Goal: Task Accomplishment & Management: Manage account settings

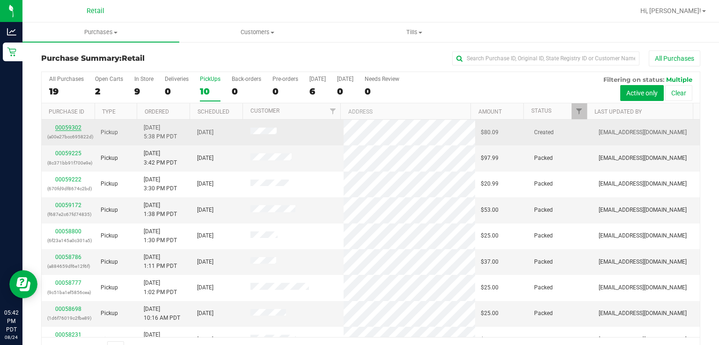
click at [67, 129] on link "00059302" at bounding box center [68, 127] width 26 height 7
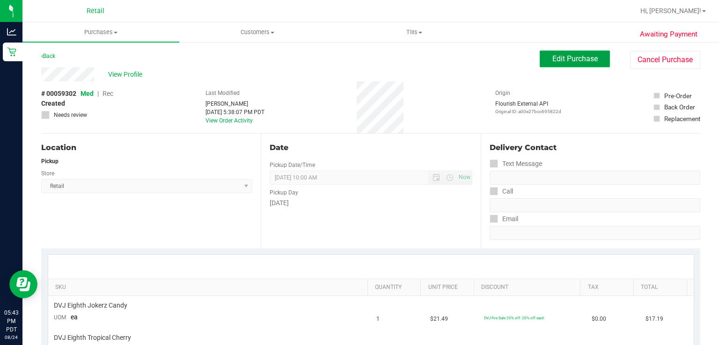
click at [585, 54] on span "Edit Purchase" at bounding box center [574, 58] width 45 height 9
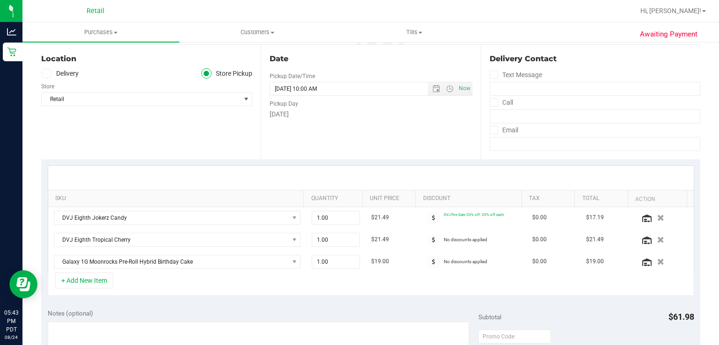
scroll to position [99, 0]
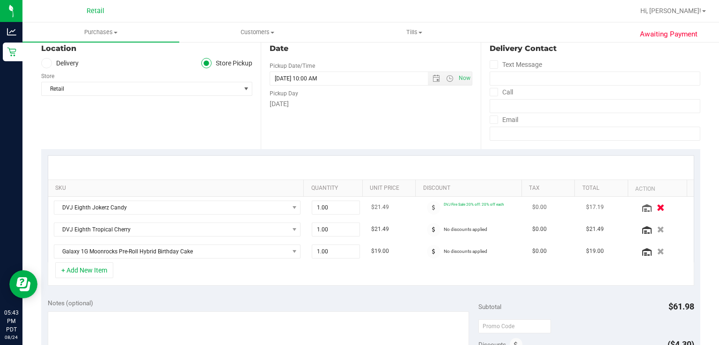
click at [656, 206] on icon "button" at bounding box center [660, 207] width 8 height 7
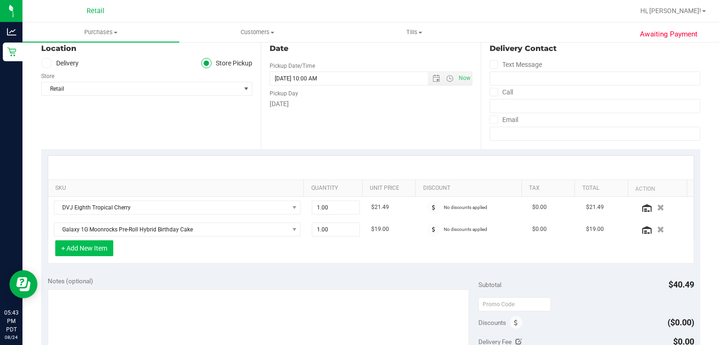
click at [91, 248] on button "+ Add New Item" at bounding box center [84, 248] width 58 height 16
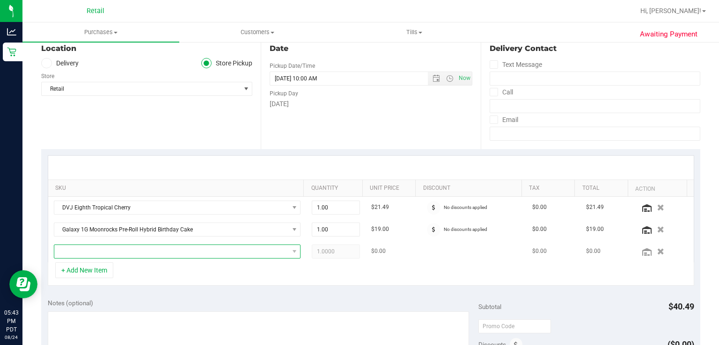
click at [163, 247] on span "NO DATA FOUND" at bounding box center [171, 251] width 234 height 13
type input "C"
click at [194, 254] on span at bounding box center [171, 251] width 234 height 13
click at [193, 275] on div "+ Add New Item" at bounding box center [371, 273] width 646 height 23
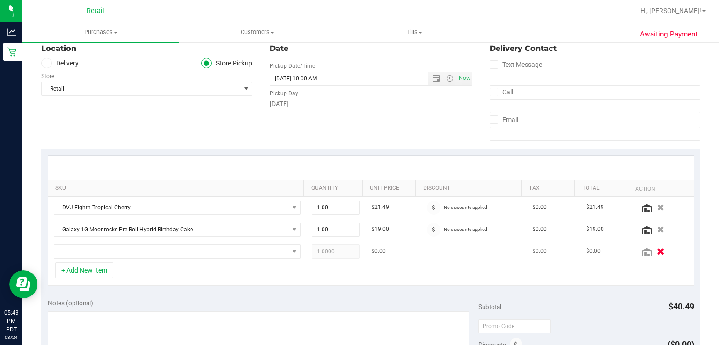
click at [656, 252] on icon "button" at bounding box center [660, 251] width 8 height 7
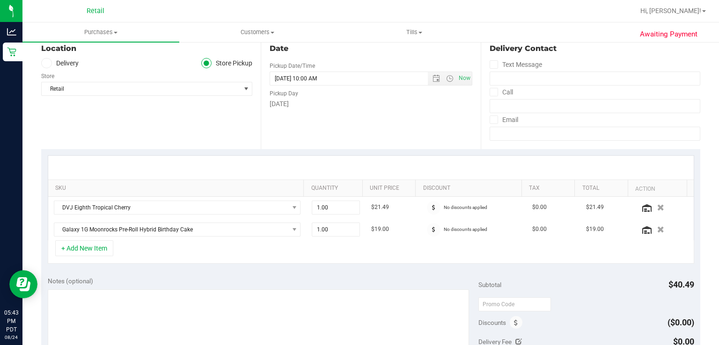
scroll to position [0, 0]
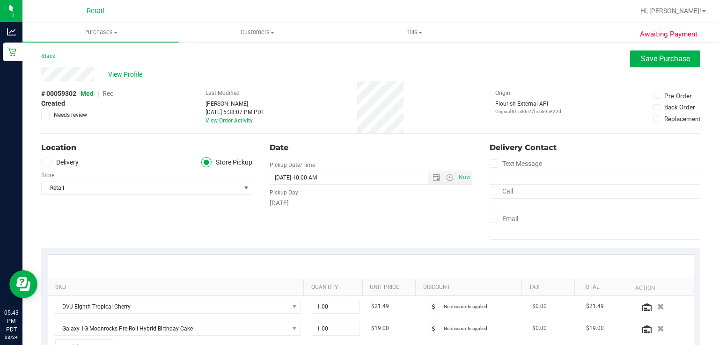
click at [109, 92] on span "Rec" at bounding box center [107, 93] width 11 height 7
click at [644, 58] on span "Save Purchase" at bounding box center [664, 58] width 49 height 9
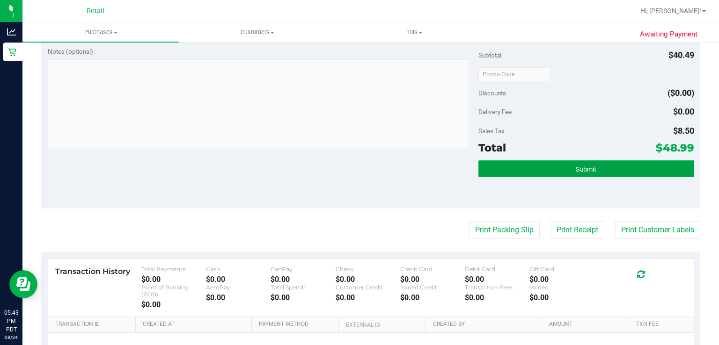
click at [593, 167] on button "Submit" at bounding box center [585, 168] width 215 height 17
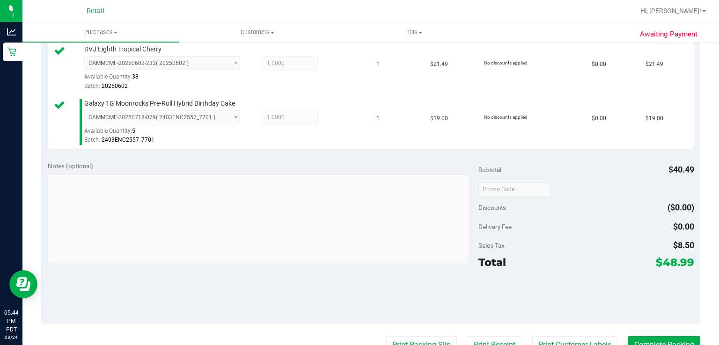
scroll to position [277, 0]
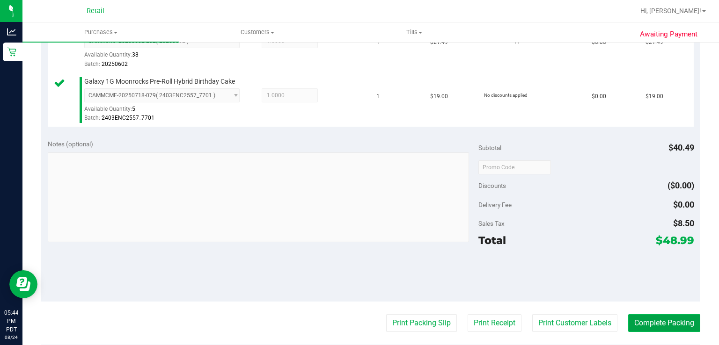
click at [675, 329] on button "Complete Packing" at bounding box center [664, 323] width 72 height 18
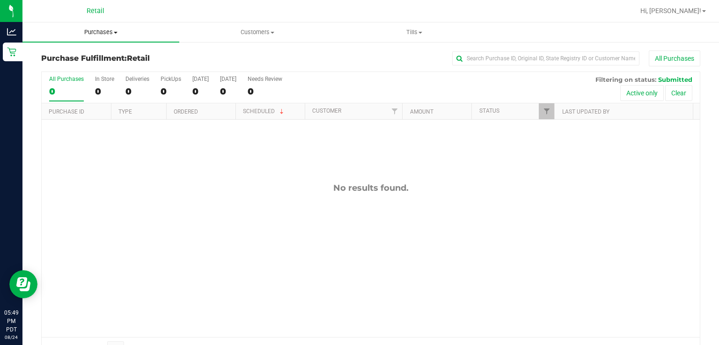
click at [84, 30] on span "Purchases" at bounding box center [100, 32] width 157 height 8
click at [64, 54] on span "Summary of purchases" at bounding box center [70, 56] width 96 height 8
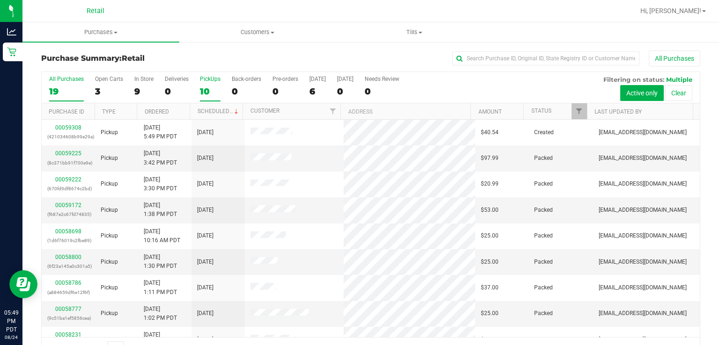
click at [211, 79] on div "PickUps" at bounding box center [210, 79] width 21 height 7
click at [0, 0] on input "PickUps 10" at bounding box center [0, 0] width 0 height 0
click at [207, 113] on link "Scheduled" at bounding box center [218, 111] width 43 height 7
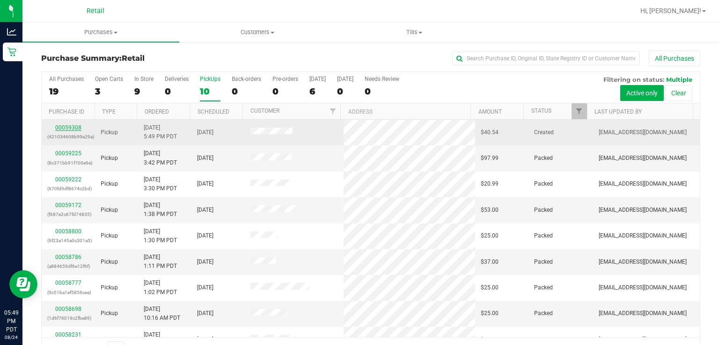
click at [62, 128] on link "00059308" at bounding box center [68, 127] width 26 height 7
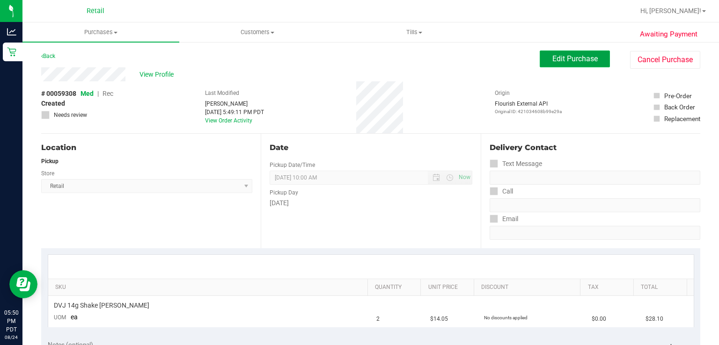
click at [562, 63] on span "Edit Purchase" at bounding box center [574, 58] width 45 height 9
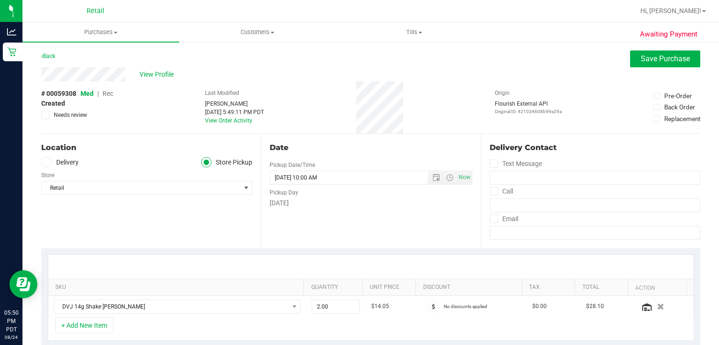
click at [105, 96] on span "Rec" at bounding box center [107, 93] width 11 height 7
click at [646, 60] on span "Save Purchase" at bounding box center [664, 58] width 49 height 9
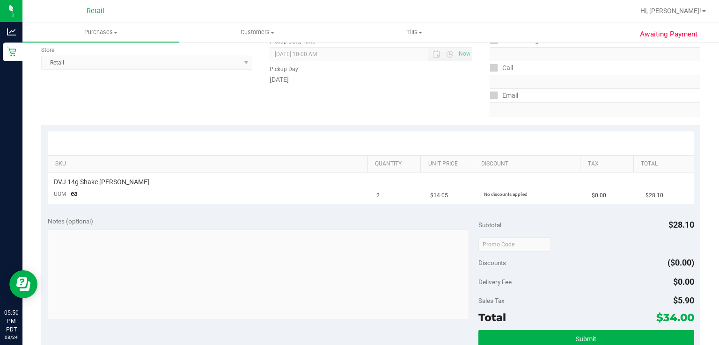
scroll to position [124, 0]
click at [510, 339] on button "Submit" at bounding box center [585, 338] width 215 height 17
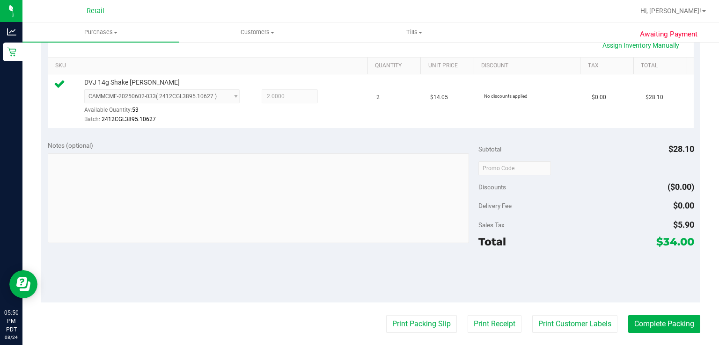
scroll to position [233, 0]
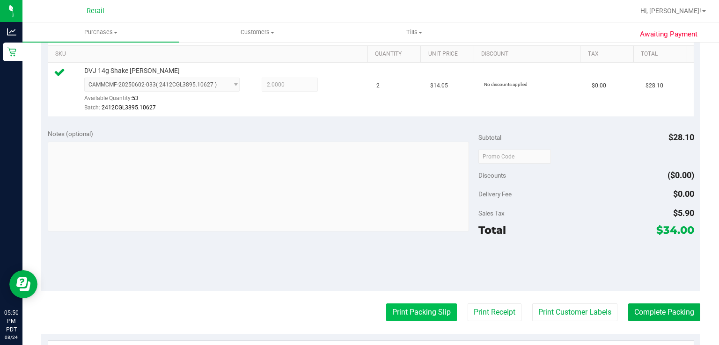
click at [407, 319] on button "Print Packing Slip" at bounding box center [421, 313] width 71 height 18
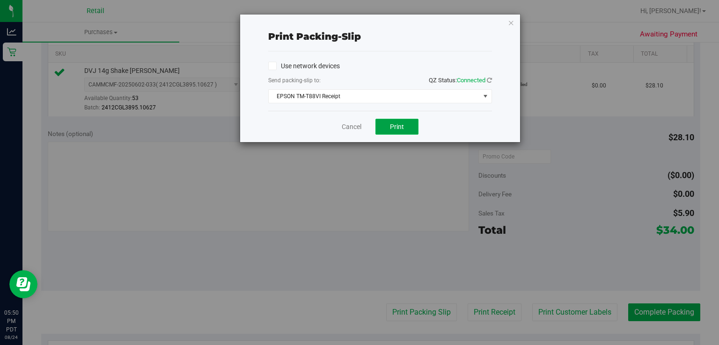
click at [395, 127] on span "Print" at bounding box center [397, 126] width 14 height 7
click at [349, 125] on link "Cancel" at bounding box center [352, 127] width 20 height 10
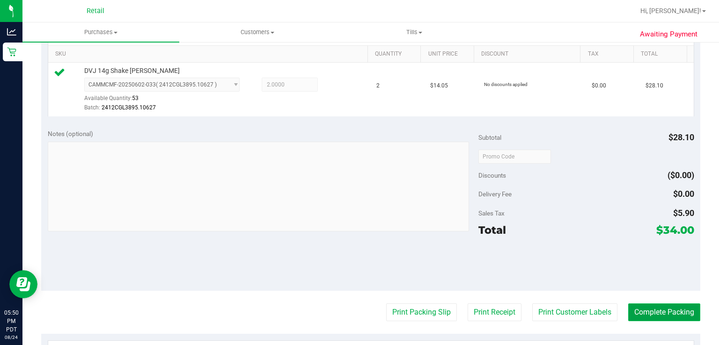
click at [675, 309] on button "Complete Packing" at bounding box center [664, 313] width 72 height 18
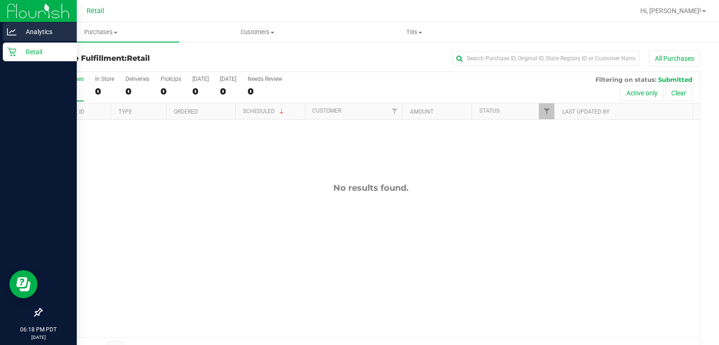
click at [21, 34] on p "Analytics" at bounding box center [44, 31] width 56 height 11
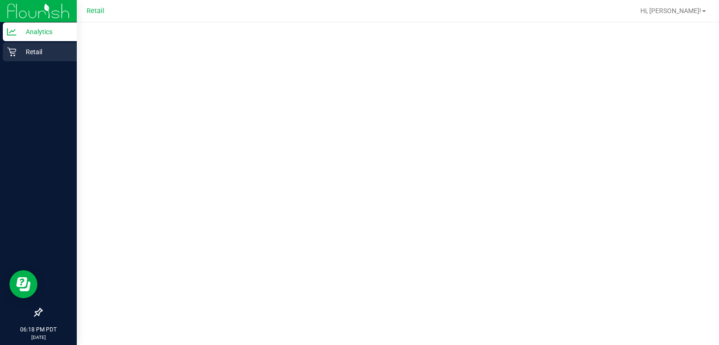
click at [44, 54] on p "Retail" at bounding box center [44, 51] width 56 height 11
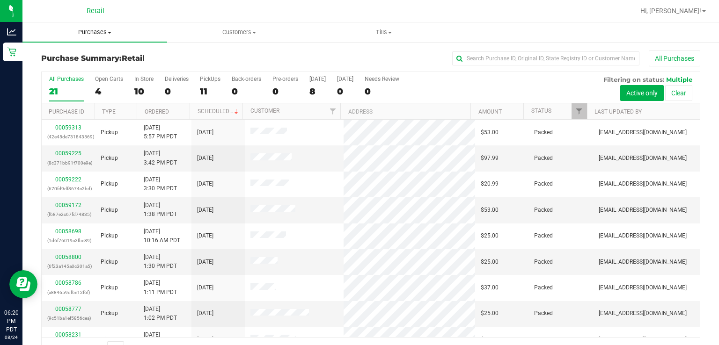
click at [103, 30] on span "Purchases" at bounding box center [94, 32] width 145 height 8
click at [87, 55] on span "Summary of purchases" at bounding box center [70, 56] width 96 height 8
click at [202, 89] on div "10" at bounding box center [210, 91] width 21 height 11
click at [0, 0] on input "PickUps 10" at bounding box center [0, 0] width 0 height 0
click at [223, 114] on link "Scheduled" at bounding box center [218, 111] width 43 height 7
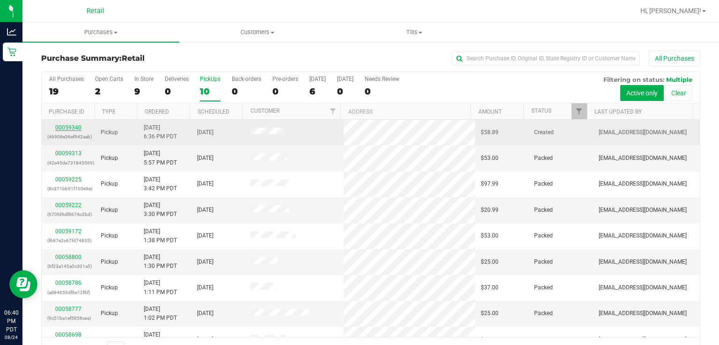
click at [66, 125] on link "00059340" at bounding box center [68, 127] width 26 height 7
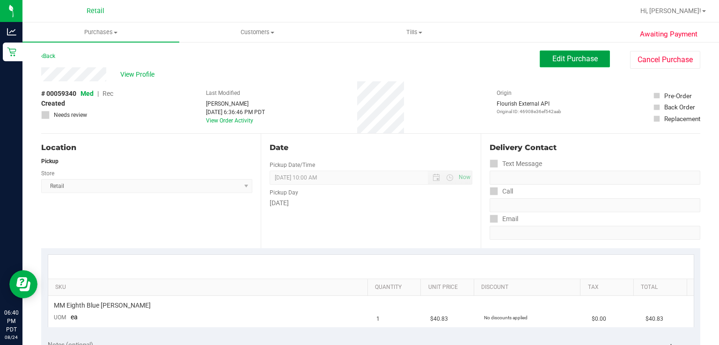
click at [560, 64] on button "Edit Purchase" at bounding box center [574, 59] width 70 height 17
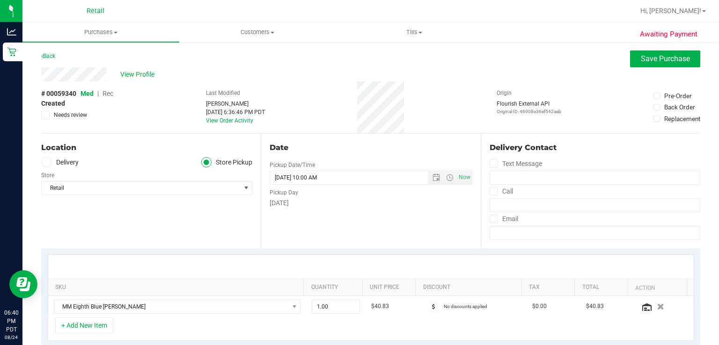
click at [111, 94] on span "Rec" at bounding box center [107, 93] width 11 height 7
click at [647, 60] on span "Save Purchase" at bounding box center [664, 58] width 49 height 9
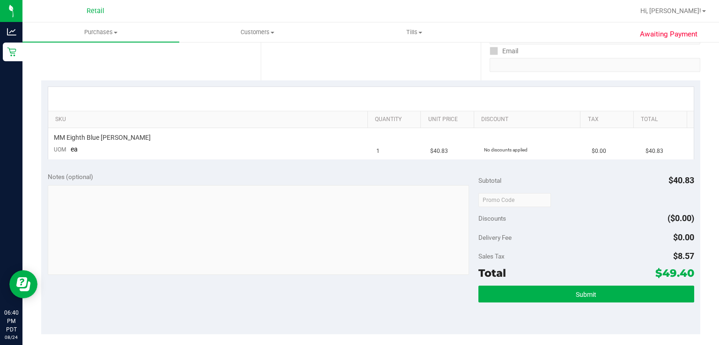
scroll to position [169, 0]
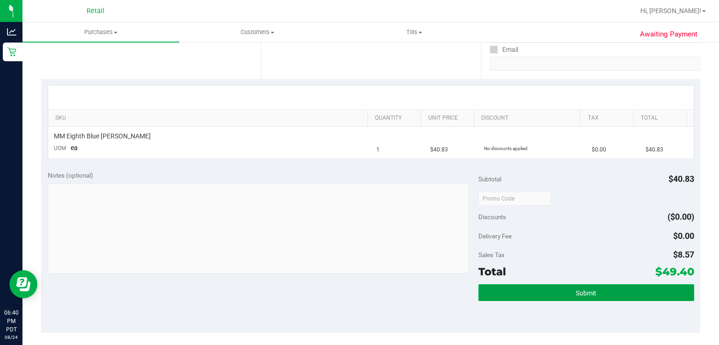
click at [507, 299] on button "Submit" at bounding box center [585, 292] width 215 height 17
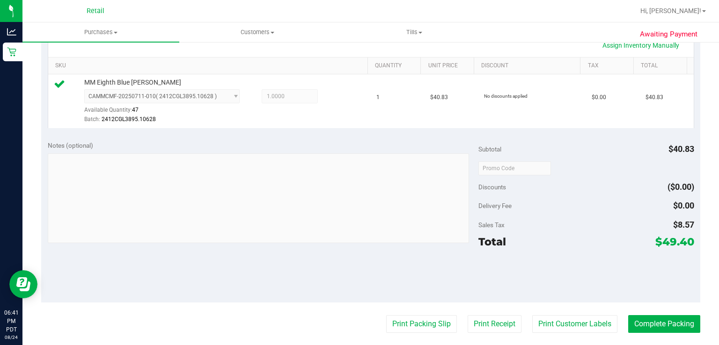
scroll to position [232, 0]
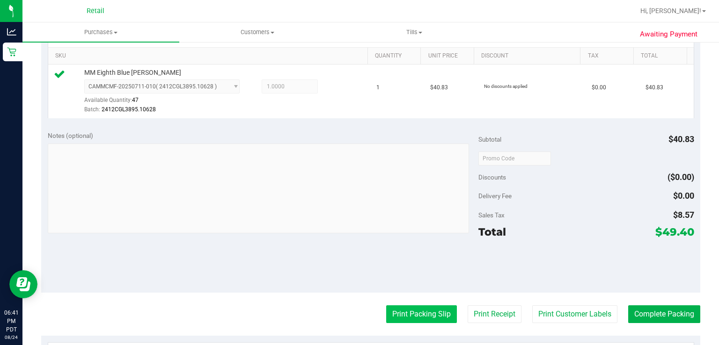
click at [393, 314] on button "Print Packing Slip" at bounding box center [421, 314] width 71 height 18
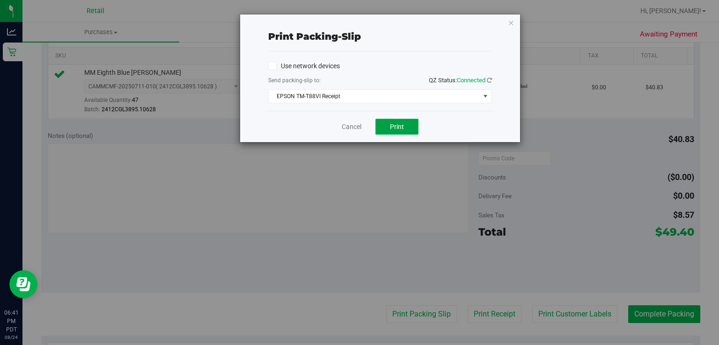
click at [397, 126] on span "Print" at bounding box center [397, 126] width 14 height 7
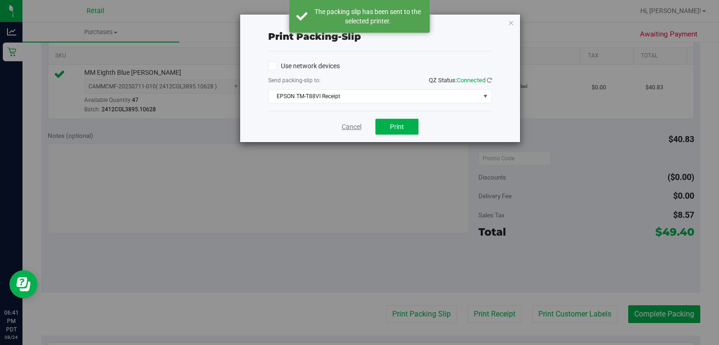
click at [354, 129] on link "Cancel" at bounding box center [352, 127] width 20 height 10
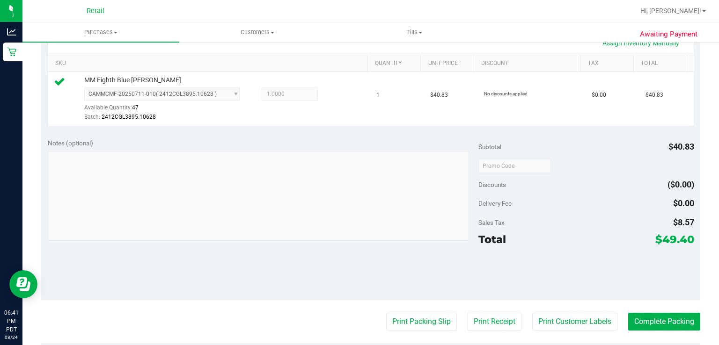
scroll to position [244, 0]
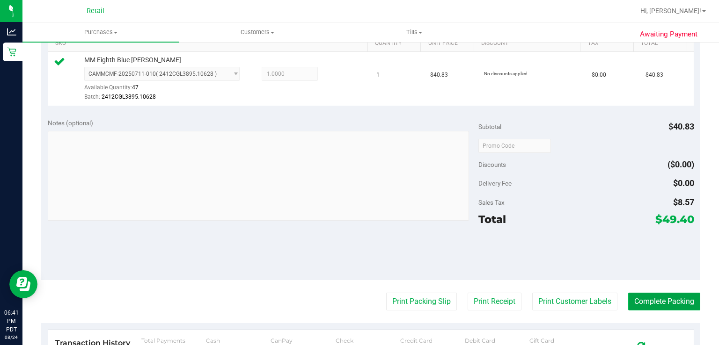
click at [636, 301] on button "Complete Packing" at bounding box center [664, 302] width 72 height 18
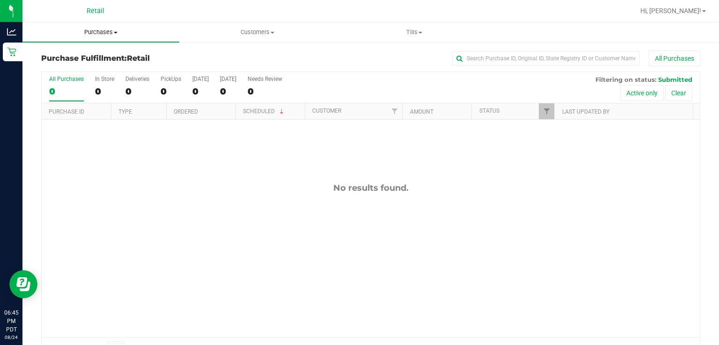
click at [90, 29] on span "Purchases" at bounding box center [100, 32] width 157 height 8
click at [69, 55] on span "Summary of purchases" at bounding box center [70, 56] width 96 height 8
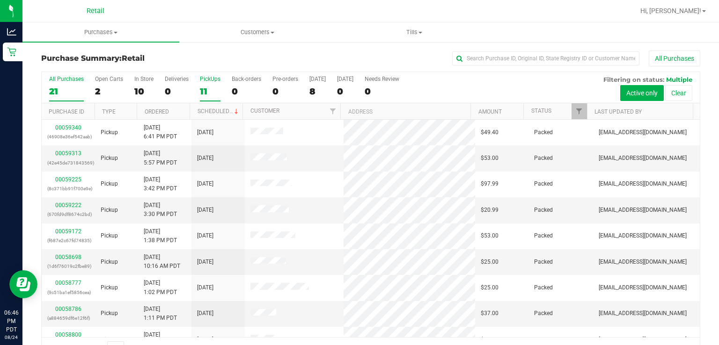
click at [208, 82] on label "PickUps 11" at bounding box center [210, 89] width 21 height 26
click at [0, 0] on input "PickUps 11" at bounding box center [0, 0] width 0 height 0
click at [205, 113] on link "Scheduled" at bounding box center [218, 111] width 43 height 7
click at [203, 79] on div "PickUps" at bounding box center [210, 79] width 21 height 7
click at [0, 0] on input "PickUps 11" at bounding box center [0, 0] width 0 height 0
